Goal: Use online tool/utility: Utilize a website feature to perform a specific function

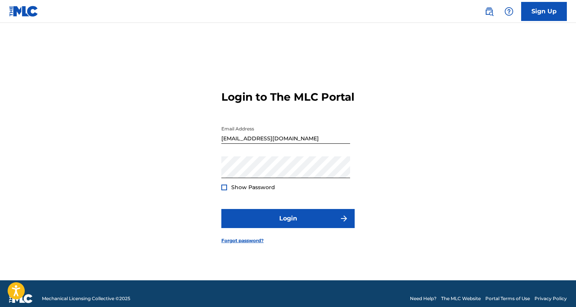
click at [287, 214] on form "Login to The MLC Portal Email Address [EMAIL_ADDRESS][DOMAIN_NAME] Password Sho…" at bounding box center [287, 161] width 133 height 238
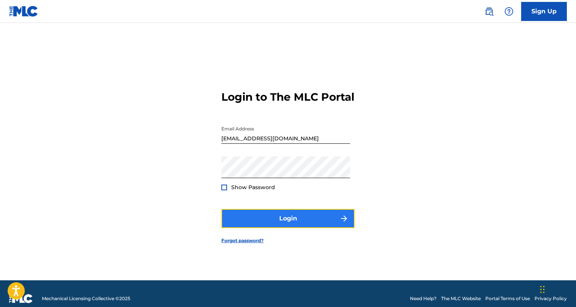
click at [287, 217] on button "Login" at bounding box center [287, 218] width 133 height 19
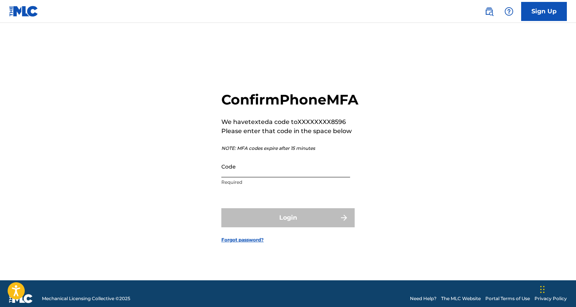
click at [268, 177] on input "Code" at bounding box center [285, 166] width 129 height 22
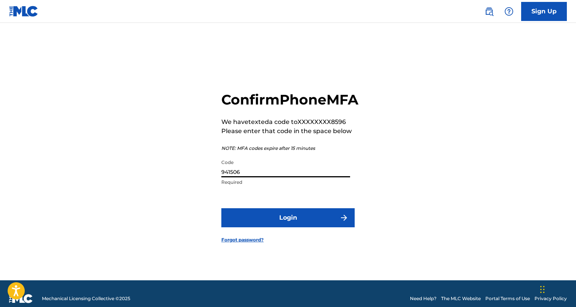
type input "941506"
click at [221, 208] on button "Login" at bounding box center [287, 217] width 133 height 19
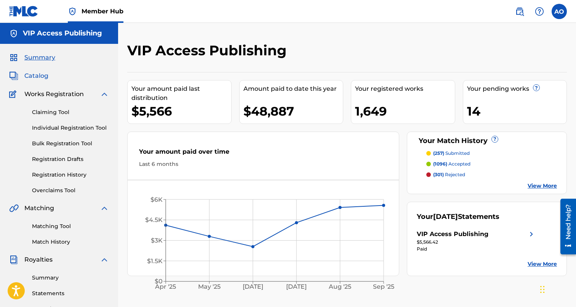
click at [44, 77] on span "Catalog" at bounding box center [36, 75] width 24 height 9
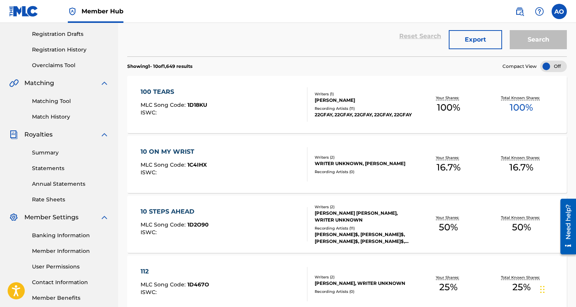
scroll to position [126, 0]
drag, startPoint x: 120, startPoint y: 152, endPoint x: 220, endPoint y: 150, distance: 99.8
click at [220, 150] on div "Catalog Register Work SearchWithCriteria28006db9-878a-45b5-bdb6-85affbf1301e Wo…" at bounding box center [347, 312] width 458 height 793
copy div "10 ON MY WRIST"
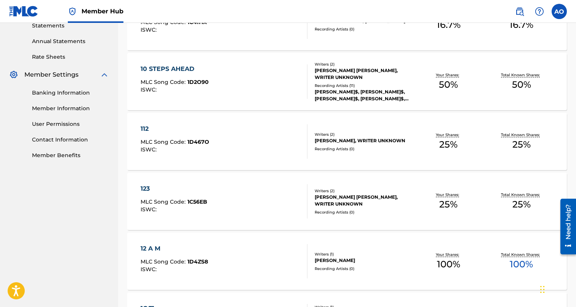
scroll to position [267, 0]
drag, startPoint x: 122, startPoint y: 128, endPoint x: 180, endPoint y: 131, distance: 58.0
click at [180, 131] on div "Catalog Register Work SearchWithCriteria28006db9-878a-45b5-bdb6-85affbf1301e Wo…" at bounding box center [347, 171] width 458 height 793
copy div "112"
drag, startPoint x: 122, startPoint y: 187, endPoint x: 176, endPoint y: 187, distance: 54.9
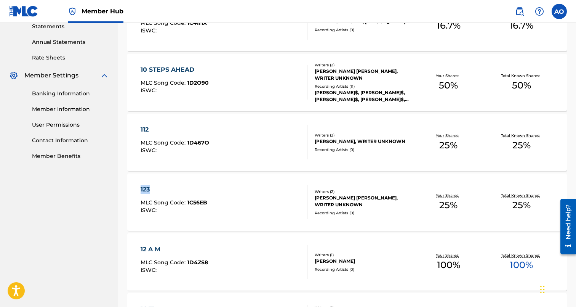
click at [176, 187] on div "Catalog Register Work SearchWithCriteria28006db9-878a-45b5-bdb6-85affbf1301e Wo…" at bounding box center [347, 171] width 458 height 793
copy div "123"
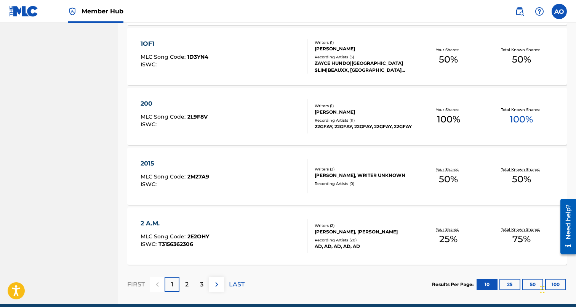
scroll to position [0, 0]
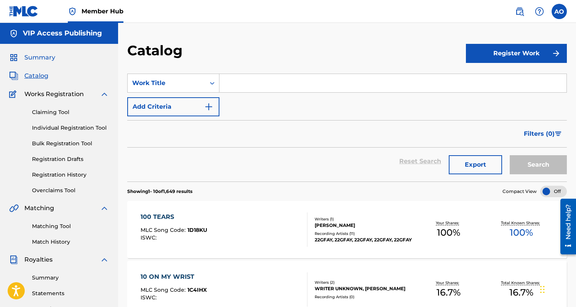
click at [38, 55] on span "Summary" at bounding box center [39, 57] width 31 height 9
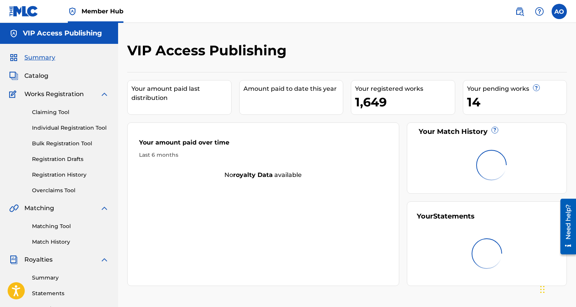
click at [38, 56] on span "Summary" at bounding box center [39, 57] width 31 height 9
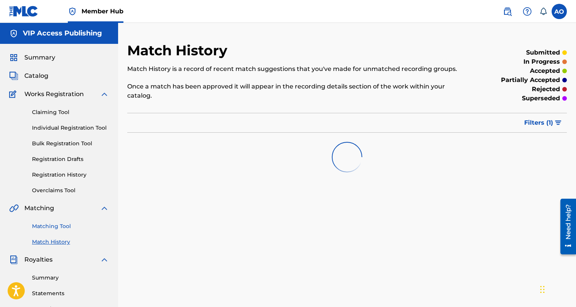
click at [50, 228] on link "Matching Tool" at bounding box center [70, 226] width 77 height 8
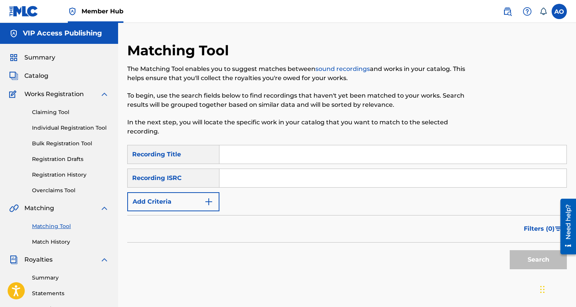
click at [240, 155] on input "Search Form" at bounding box center [392, 154] width 347 height 18
paste input "10 ON MY WRIST"
type input "10 ON MY WRIST"
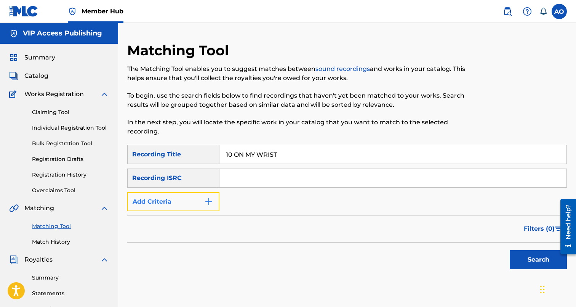
click at [196, 198] on button "Add Criteria" at bounding box center [173, 201] width 92 height 19
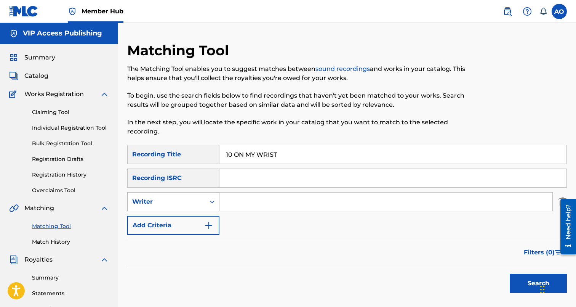
click at [193, 206] on div "Writer" at bounding box center [167, 201] width 78 height 14
click at [193, 221] on div "Recording Artist" at bounding box center [173, 220] width 91 height 19
click at [242, 198] on input "Search Form" at bounding box center [385, 201] width 333 height 18
type input "R"
click at [240, 201] on input "[PERSON_NAME]" at bounding box center [385, 201] width 333 height 18
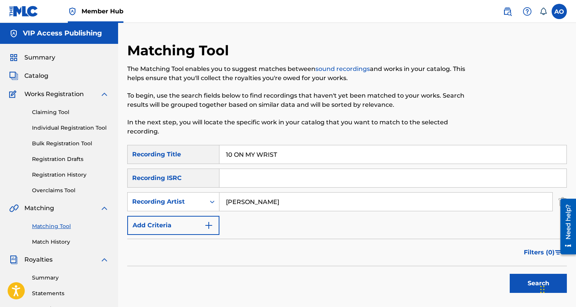
type input "[PERSON_NAME]"
click at [510, 274] on button "Search" at bounding box center [538, 283] width 57 height 19
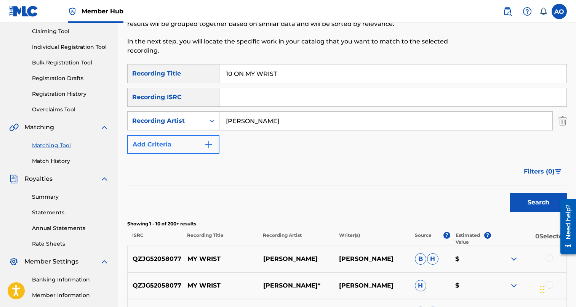
scroll to position [82, 0]
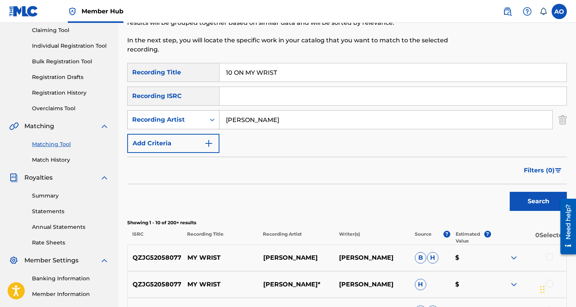
click at [176, 117] on div "Recording Artist" at bounding box center [166, 119] width 69 height 9
click at [174, 145] on div "Writer" at bounding box center [173, 138] width 91 height 19
click at [286, 118] on input "Search Form" at bounding box center [385, 119] width 333 height 18
type input "[PERSON_NAME]"
click at [510, 192] on button "Search" at bounding box center [538, 201] width 57 height 19
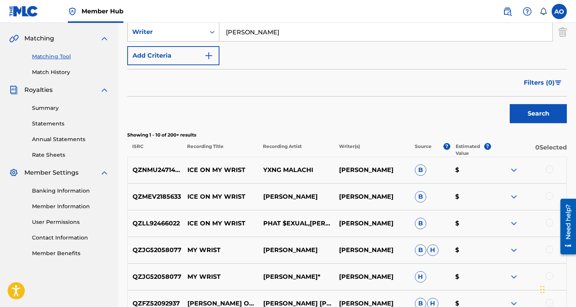
scroll to position [0, 0]
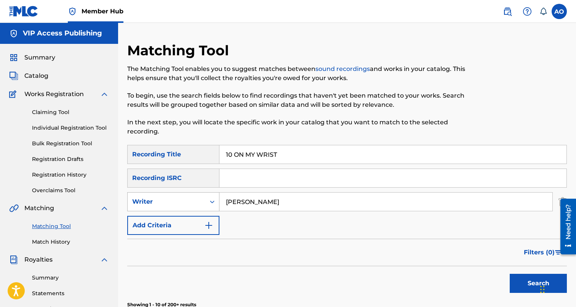
click at [185, 199] on div "Writer" at bounding box center [166, 201] width 69 height 9
click at [188, 220] on div "Recording Artist" at bounding box center [173, 220] width 91 height 19
click at [276, 209] on input "Search Form" at bounding box center [385, 201] width 333 height 18
type input "coot"
click at [510, 274] on button "Search" at bounding box center [538, 283] width 57 height 19
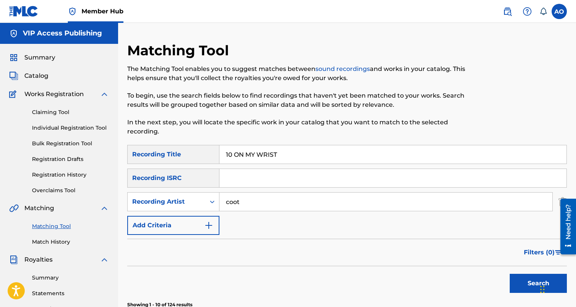
click at [278, 153] on input "10 ON MY WRIST" at bounding box center [392, 154] width 347 height 18
paste input "12"
click at [510, 274] on button "Search" at bounding box center [538, 283] width 57 height 19
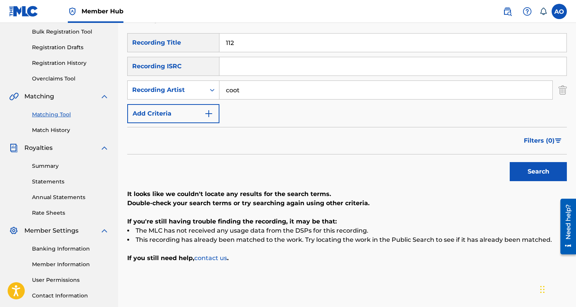
scroll to position [127, 0]
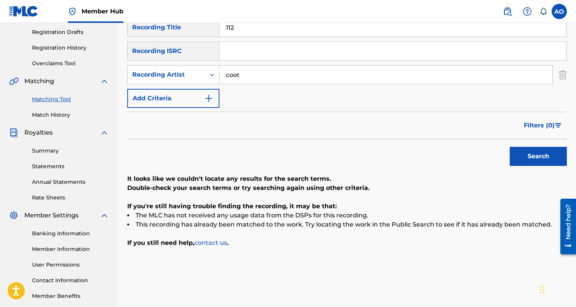
paste input "23"
type input "123"
click at [510, 147] on button "Search" at bounding box center [538, 156] width 57 height 19
